Goal: Ask a question: Seek information or help from site administrators or community

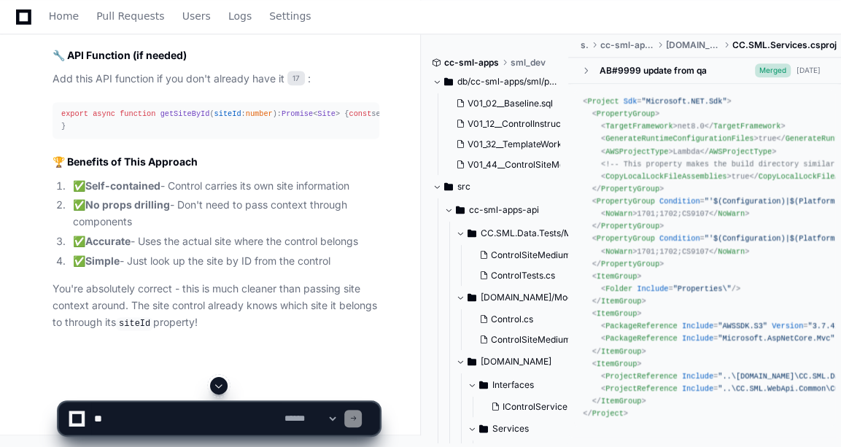
scroll to position [47449, 0]
click at [123, 425] on textarea at bounding box center [186, 419] width 190 height 32
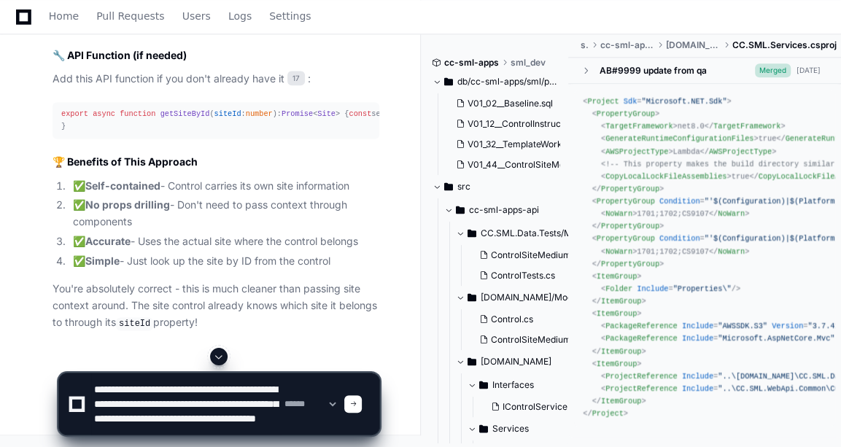
scroll to position [19, 0]
type textarea "**********"
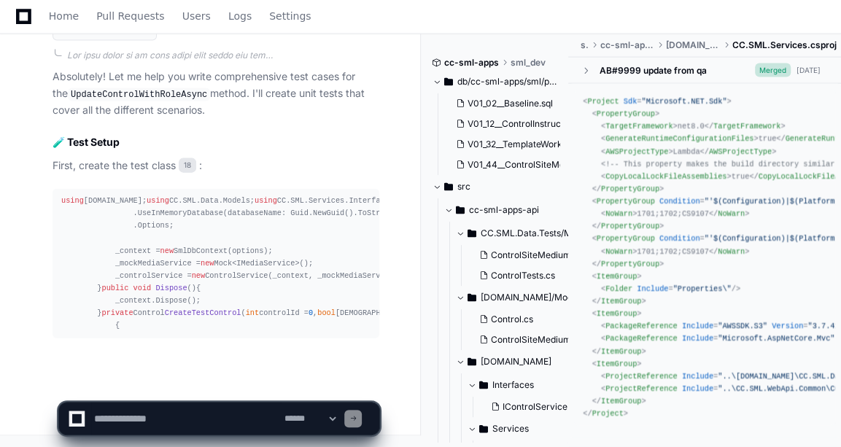
scroll to position [48514, 0]
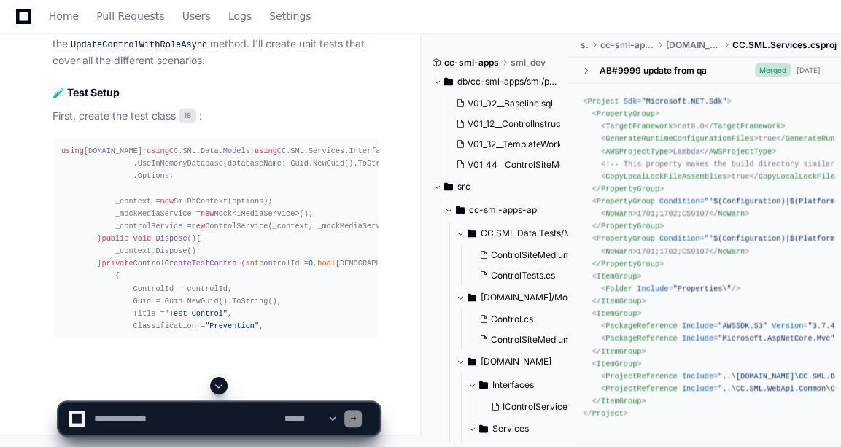
click at [75, 417] on div at bounding box center [76, 418] width 9 height 9
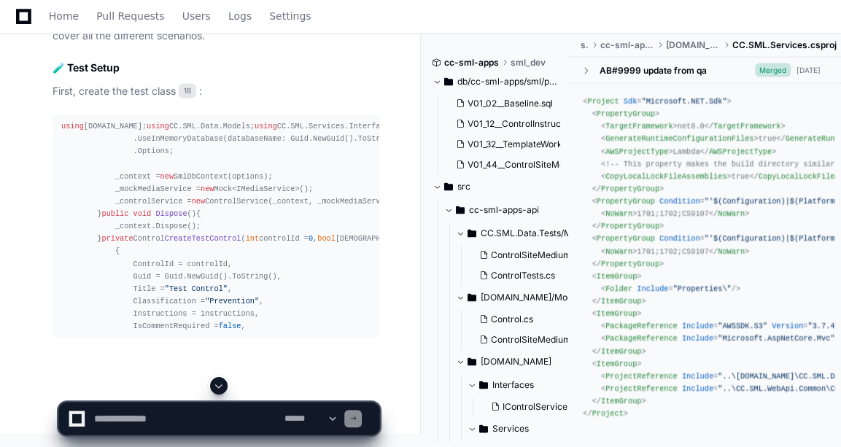
click at [74, 421] on div at bounding box center [76, 418] width 9 height 9
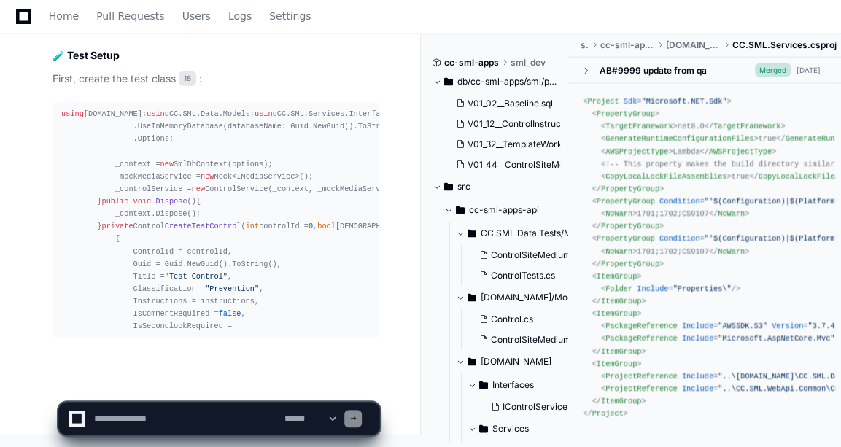
scroll to position [48602, 0]
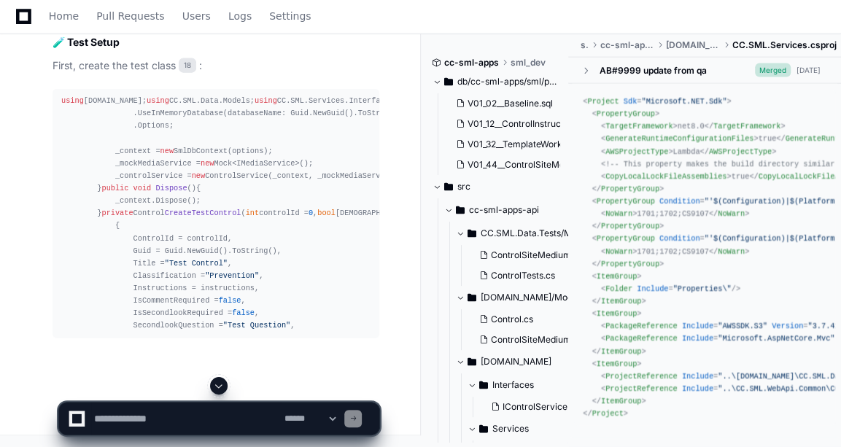
click at [75, 415] on div at bounding box center [76, 418] width 9 height 9
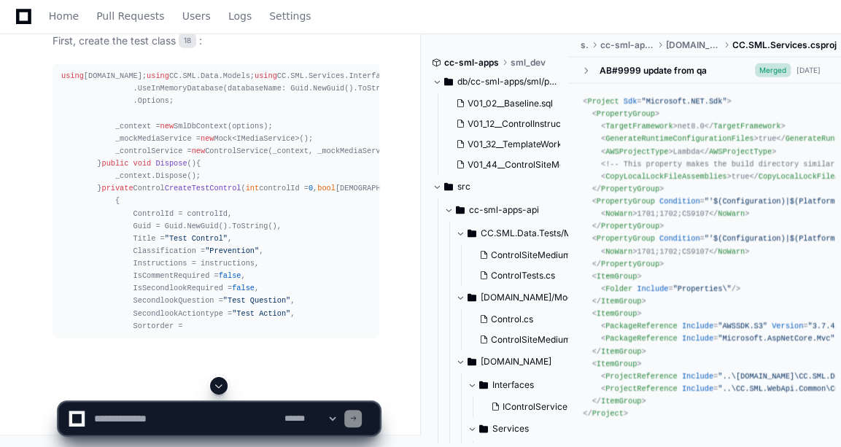
click at [214, 380] on span at bounding box center [219, 386] width 12 height 12
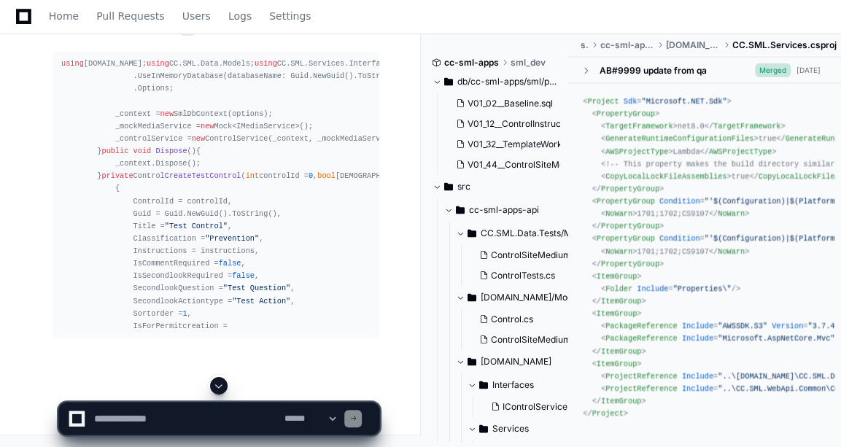
click at [128, 426] on textarea at bounding box center [186, 419] width 190 height 32
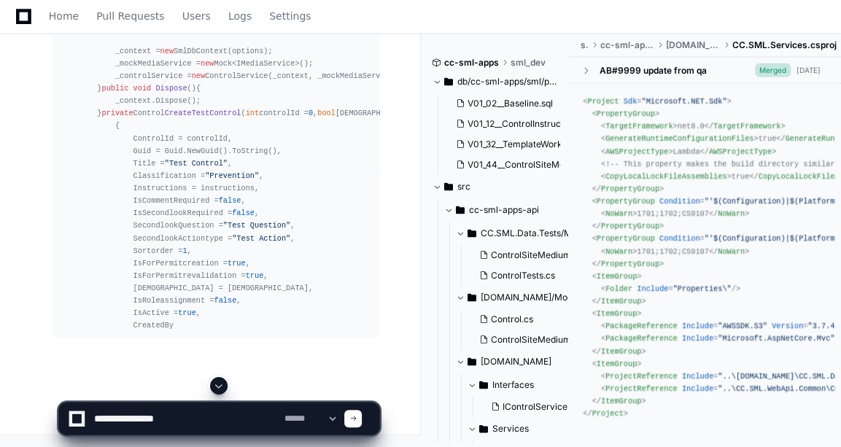
type textarea "**********"
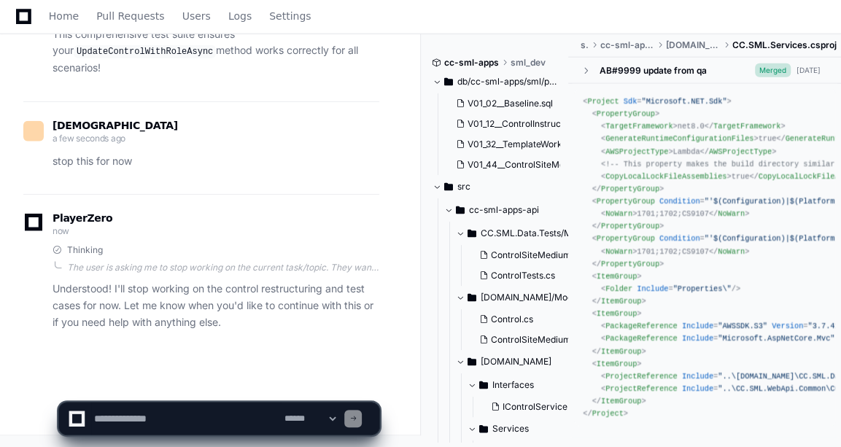
scroll to position [53740, 0]
click at [141, 421] on textarea at bounding box center [186, 419] width 190 height 32
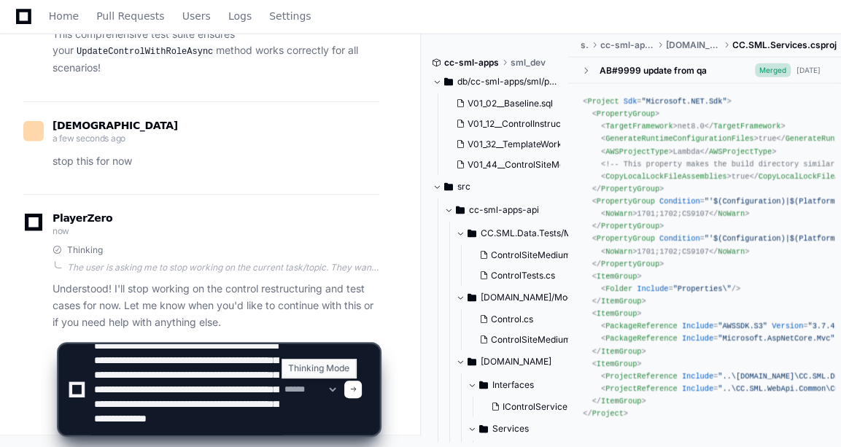
scroll to position [34, 0]
click at [218, 433] on textarea at bounding box center [186, 389] width 190 height 90
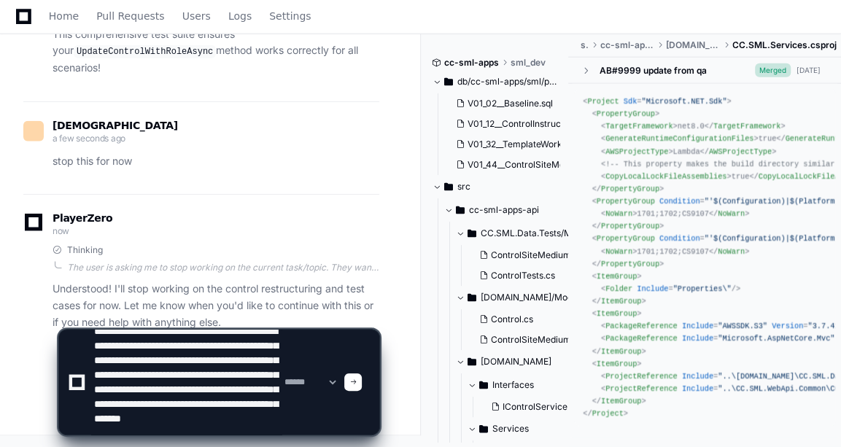
type textarea "**********"
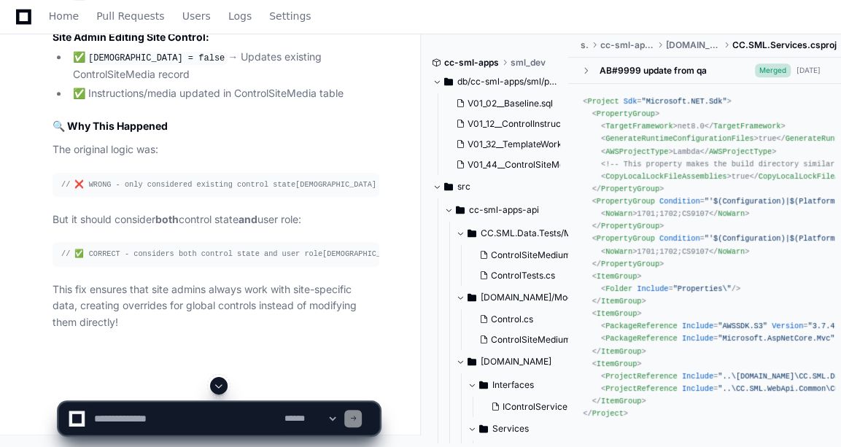
scroll to position [54881, 0]
drag, startPoint x: 122, startPoint y: 82, endPoint x: 157, endPoint y: 198, distance: 121.9
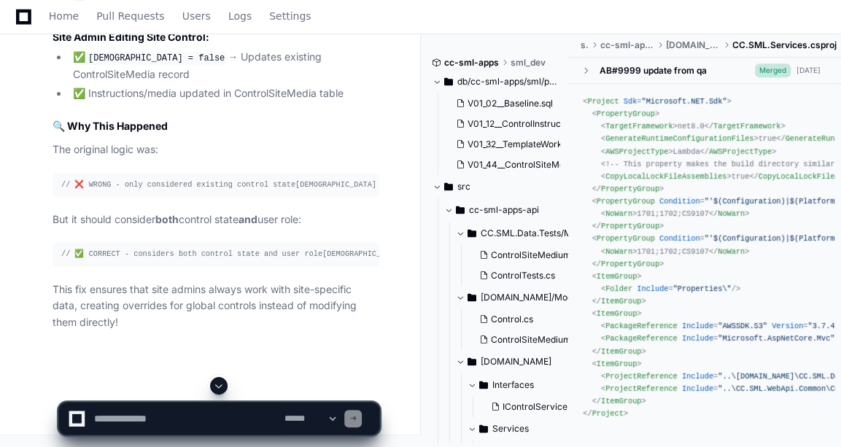
scroll to position [54627, 0]
click at [182, 419] on textarea at bounding box center [186, 419] width 190 height 32
click at [196, 397] on app-app-chat-input "**********" at bounding box center [219, 406] width 322 height 58
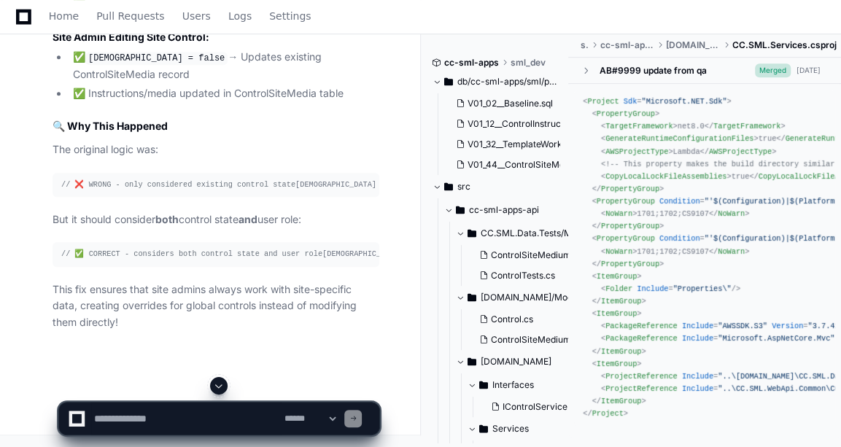
scroll to position [55557, 0]
click at [129, 415] on textarea at bounding box center [186, 419] width 190 height 32
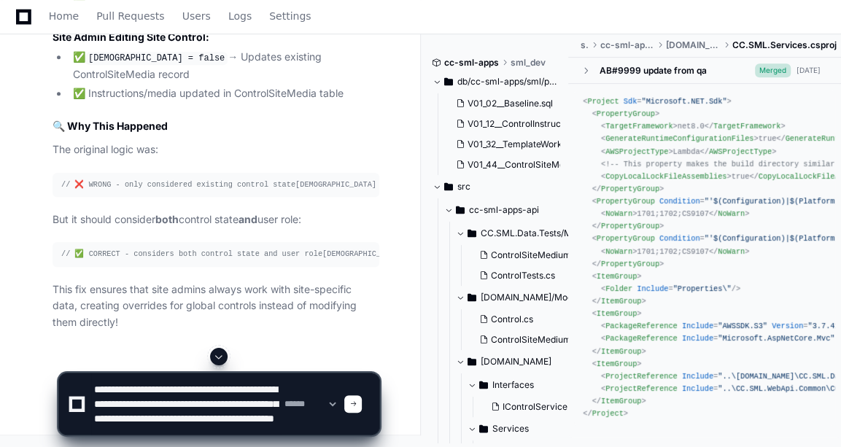
scroll to position [19, 0]
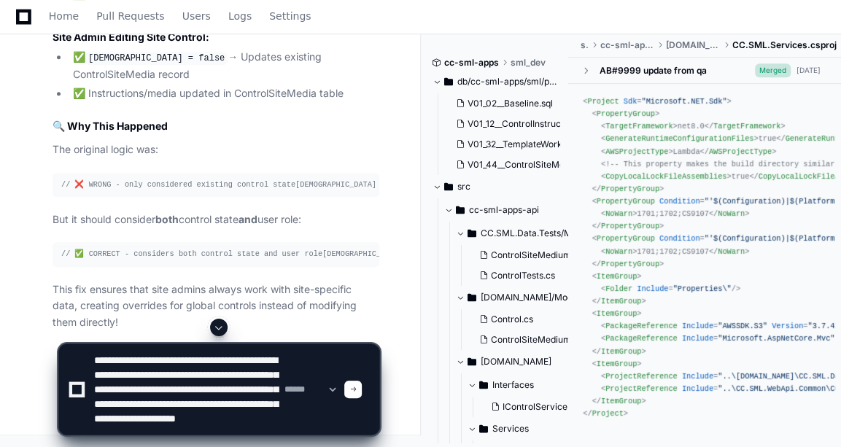
type textarea "**********"
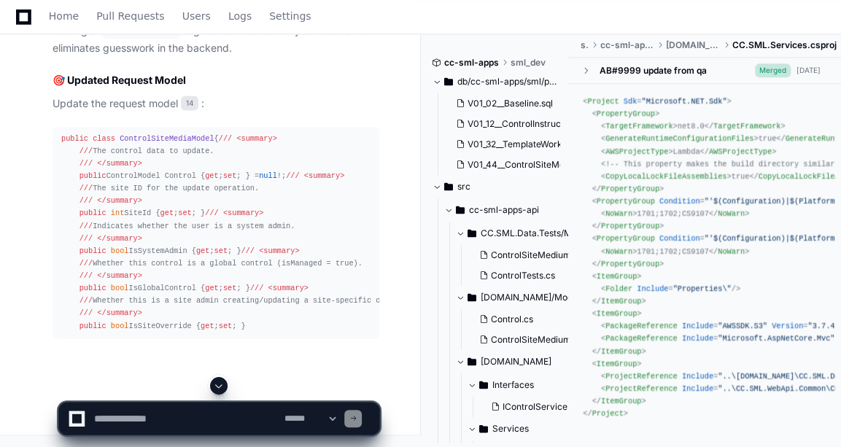
scroll to position [56671, 0]
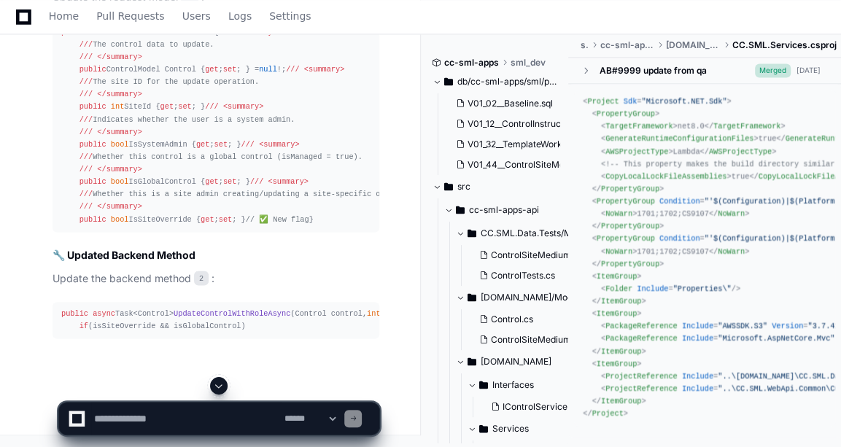
click at [220, 381] on span at bounding box center [219, 386] width 12 height 12
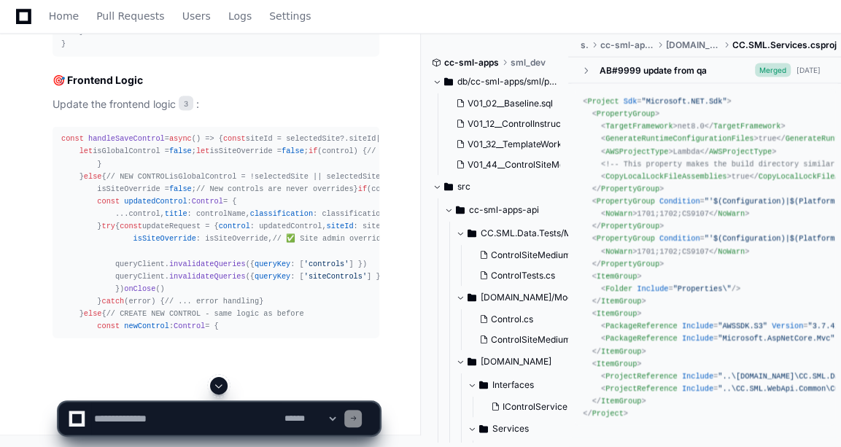
scroll to position [58191, 0]
click at [219, 387] on span at bounding box center [219, 386] width 12 height 12
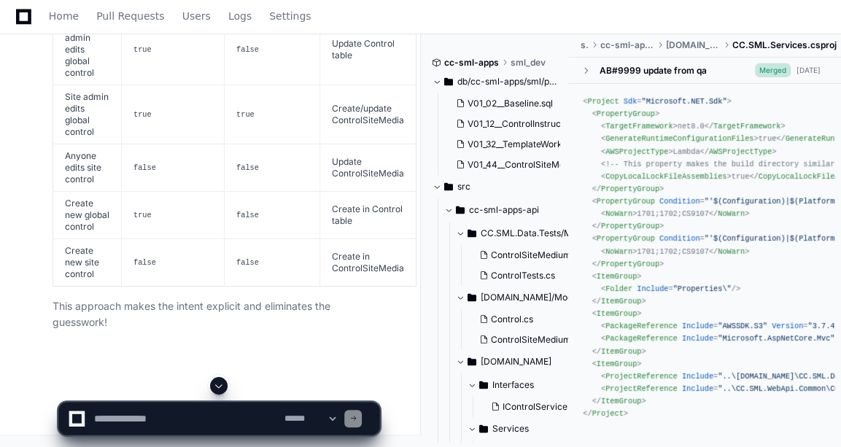
scroll to position [57105, 0]
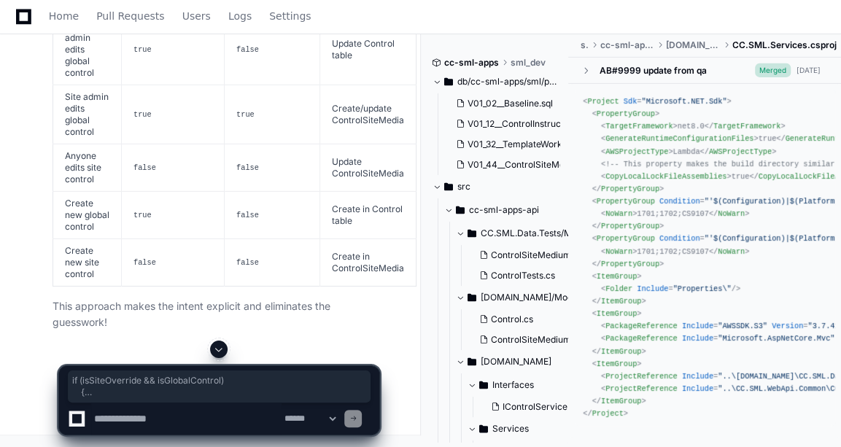
drag, startPoint x: 75, startPoint y: 80, endPoint x: 109, endPoint y: 267, distance: 189.9
copy div "lo (ipSumdOlorsita && coNsecteTuradip) { // 🏢 ELIT SEDDOEIU tem INCIDI UTLABOR …"
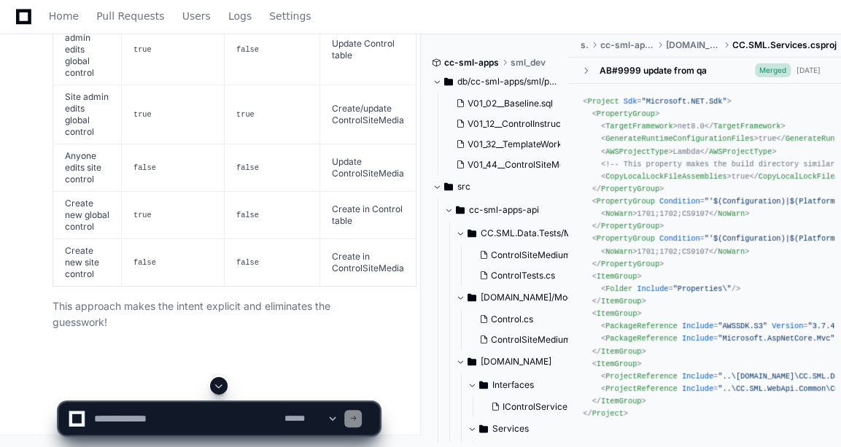
scroll to position [0, 279]
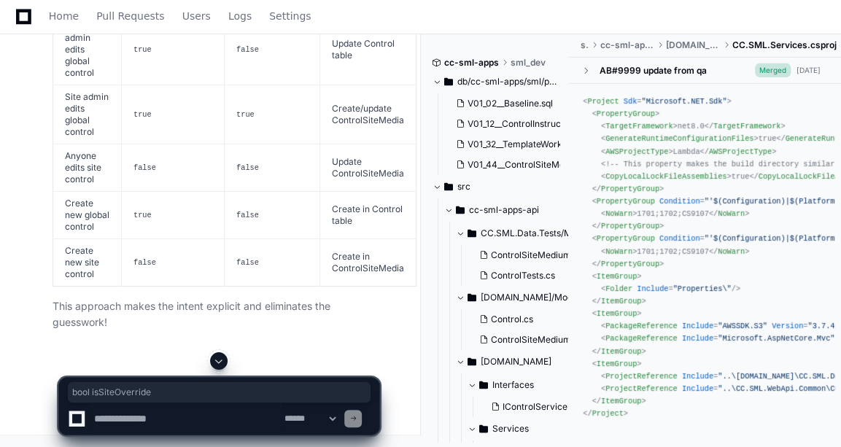
drag, startPoint x: 295, startPoint y: 134, endPoint x: 376, endPoint y: 133, distance: 81.0
copy span "bool isSiteOverride"
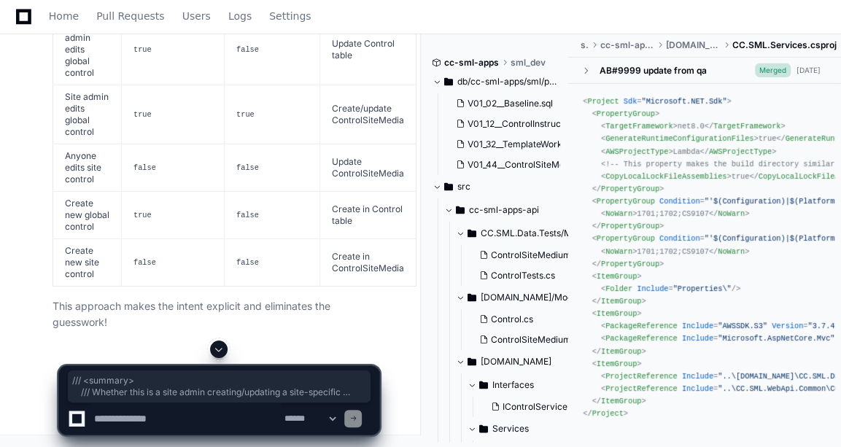
drag, startPoint x: 78, startPoint y: 174, endPoint x: 322, endPoint y: 206, distance: 245.8
copy div "/// <summary> /// Whether this is a site admin creating/updating a site-specifi…"
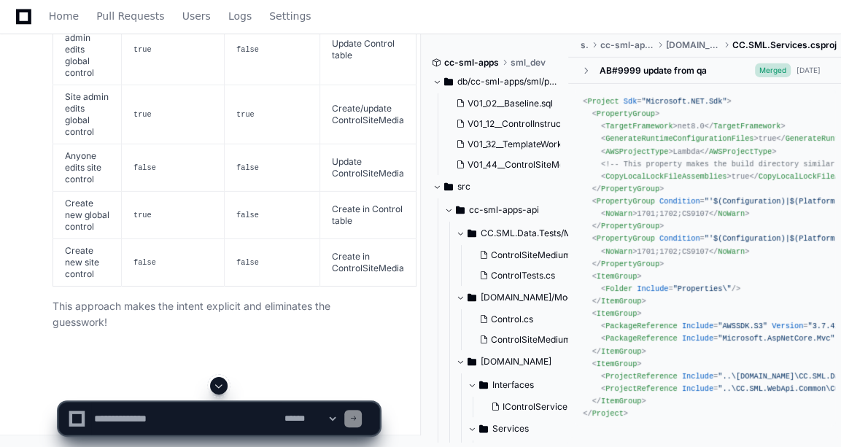
scroll to position [57675, 0]
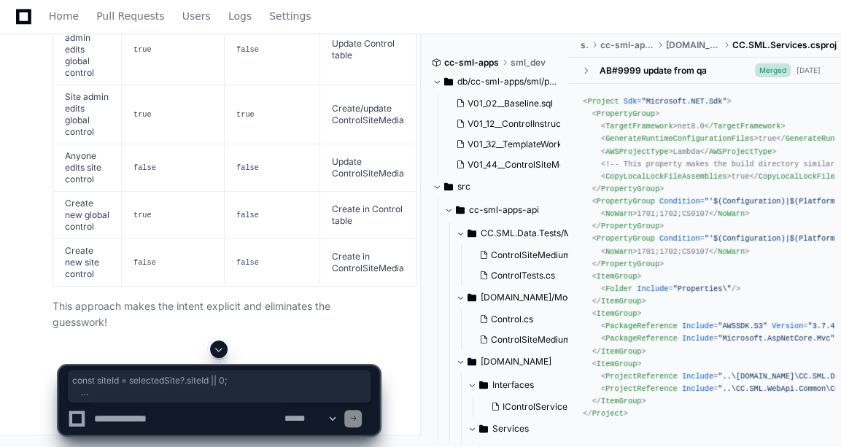
drag, startPoint x: 86, startPoint y: 305, endPoint x: 75, endPoint y: 85, distance: 220.6
copy div "const siteId = selectedSite?. siteId || 0 ; // ✅ Clear logic for determining fl…"
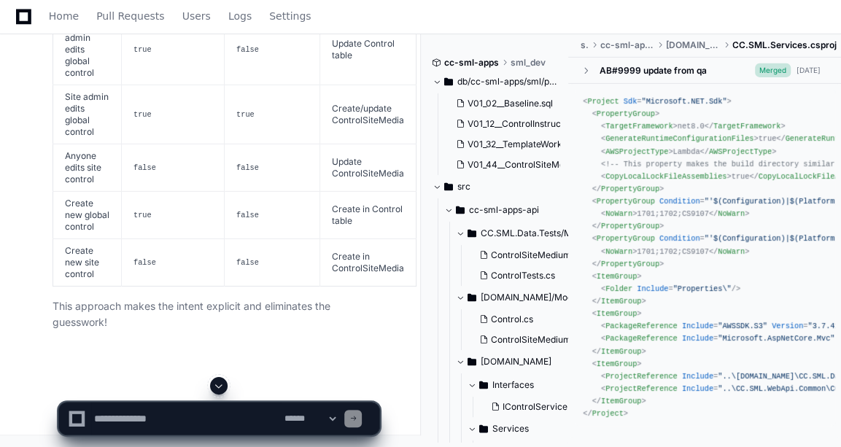
drag, startPoint x: 111, startPoint y: 80, endPoint x: 247, endPoint y: 221, distance: 196.6
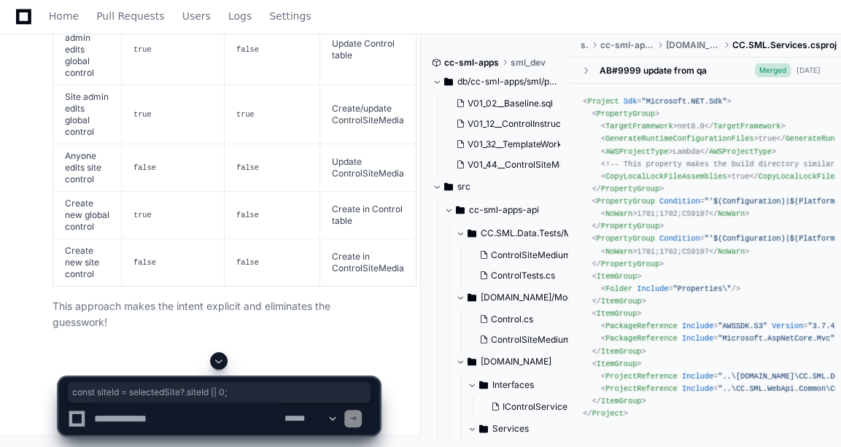
drag, startPoint x: 77, startPoint y: 82, endPoint x: 257, endPoint y: 77, distance: 180.2
copy div "const siteId = selectedSite?. siteId || 0 ;"
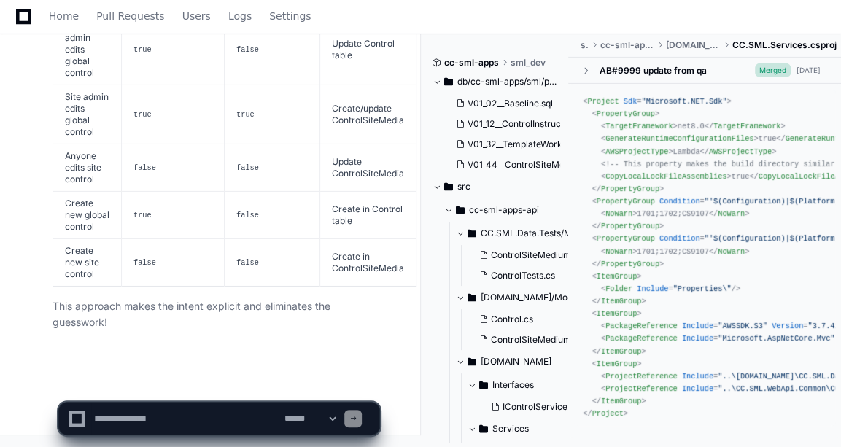
click at [130, 420] on textarea at bounding box center [186, 419] width 190 height 32
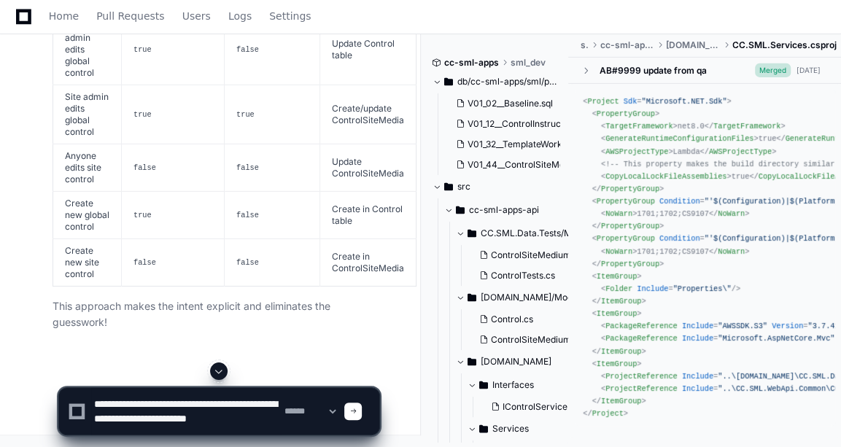
scroll to position [4, 0]
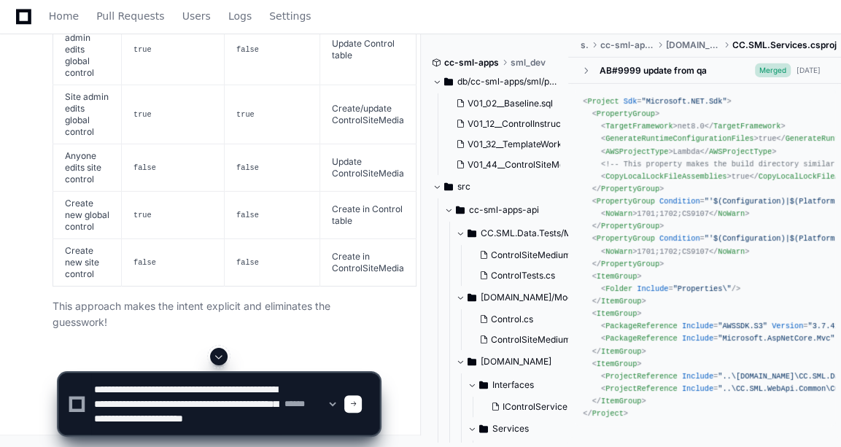
click at [180, 417] on textarea at bounding box center [186, 404] width 190 height 61
click at [201, 431] on textarea at bounding box center [186, 404] width 190 height 61
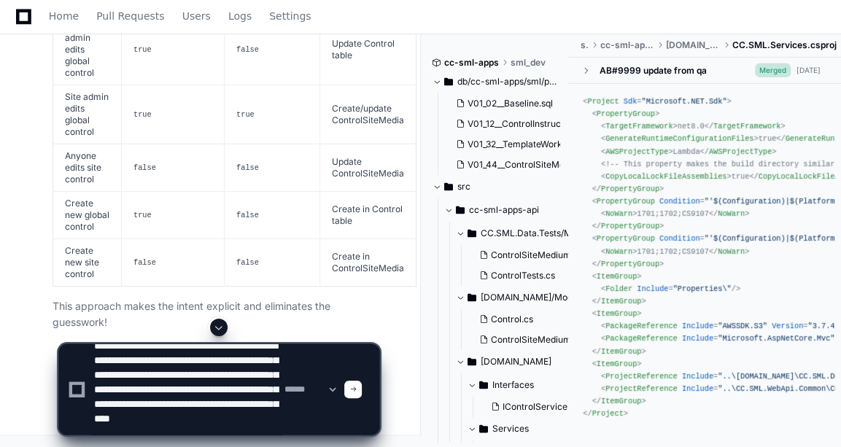
scroll to position [34, 0]
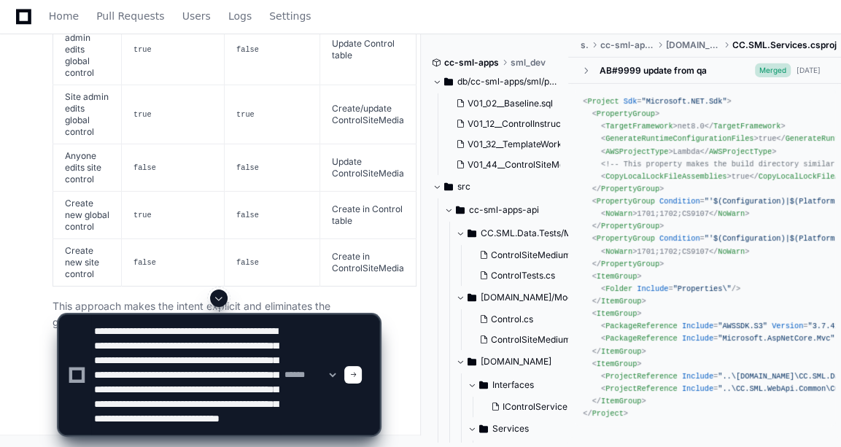
type textarea "**********"
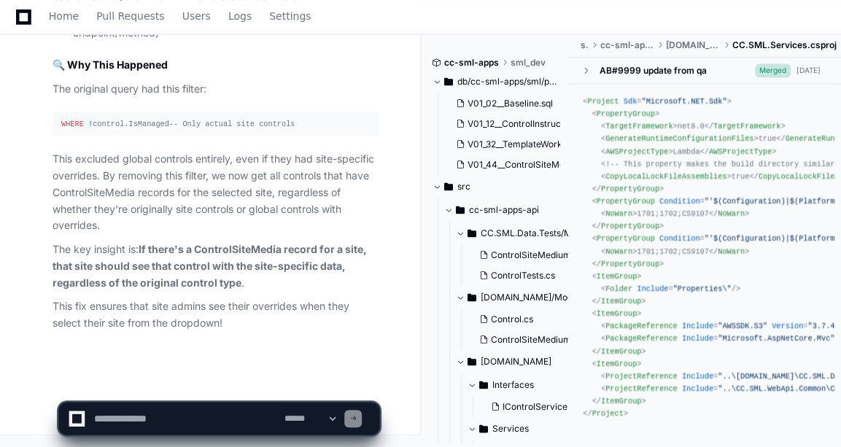
scroll to position [61807, 0]
